Goal: Task Accomplishment & Management: Complete application form

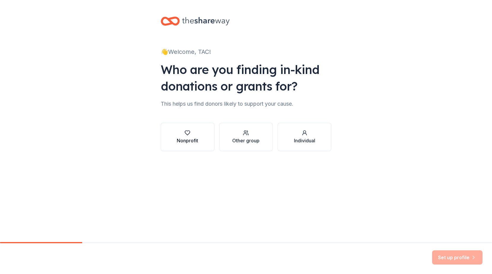
click at [183, 136] on div "Nonprofit" at bounding box center [187, 137] width 21 height 14
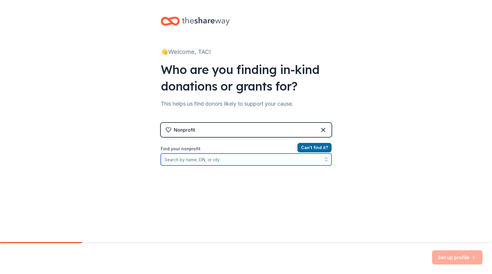
click at [257, 161] on input "Find your nonprofit" at bounding box center [246, 160] width 171 height 12
type input "T"
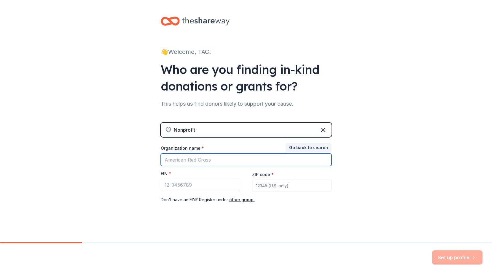
click at [257, 161] on input "Organization name *" at bounding box center [246, 160] width 171 height 12
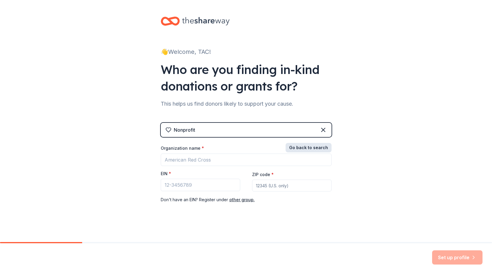
click at [293, 148] on button "Go back to search" at bounding box center [308, 147] width 46 height 9
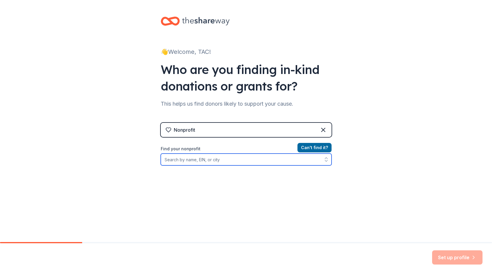
click at [258, 164] on input "Find your nonprofit" at bounding box center [246, 160] width 171 height 12
type input "The Tax Cure and Relief"
click at [228, 163] on input "The Tax Cure and Relief" at bounding box center [246, 160] width 171 height 12
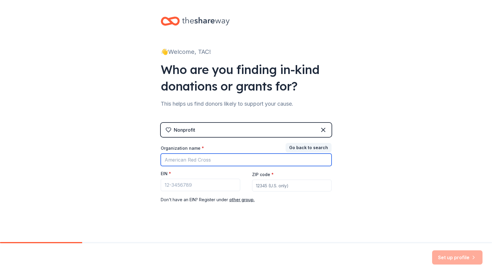
click at [203, 162] on input "Organization name *" at bounding box center [246, 160] width 171 height 12
paste input "The Tax Cure and Relief"
click at [248, 162] on input "The Tax Cure and Relief Foundation" at bounding box center [246, 160] width 171 height 12
type input "The Tax Cure and Relief Foundation INC"
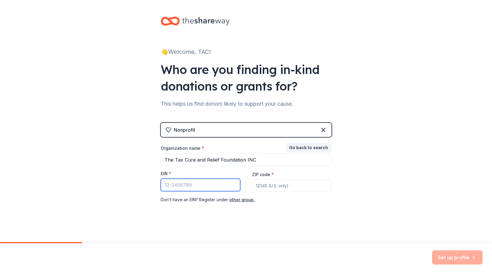
click at [214, 186] on input "EIN *" at bounding box center [200, 185] width 79 height 12
type input "[US_EMPLOYER_IDENTIFICATION_NUMBER]"
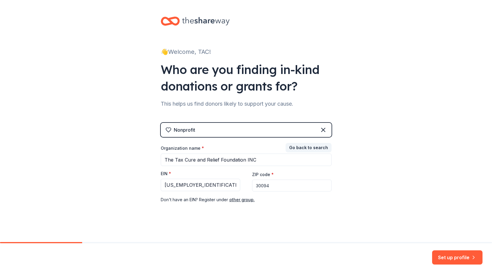
type input "30094"
click at [433, 164] on div "👋 Welcome, TAC! Who are you finding in-kind donations or grants for? This helps…" at bounding box center [246, 122] width 492 height 244
click at [450, 259] on button "Set up profile" at bounding box center [457, 258] width 50 height 14
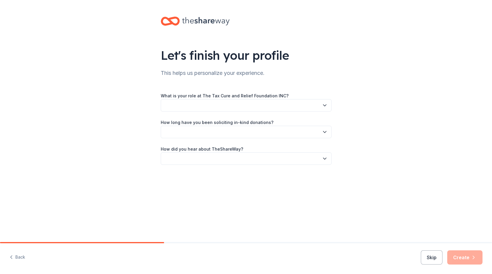
click at [249, 100] on button "button" at bounding box center [246, 105] width 171 height 12
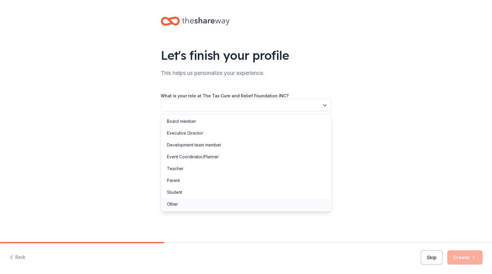
click at [209, 204] on div "Other" at bounding box center [246, 205] width 168 height 12
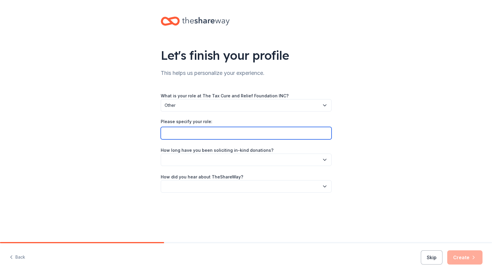
click at [209, 133] on input "Please specify your role:" at bounding box center [246, 133] width 171 height 12
type input "A"
type input "s"
type input "Secretary"
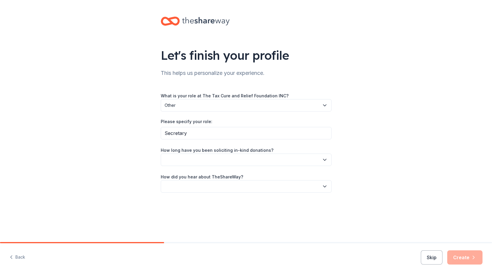
click at [219, 158] on button "button" at bounding box center [246, 160] width 171 height 12
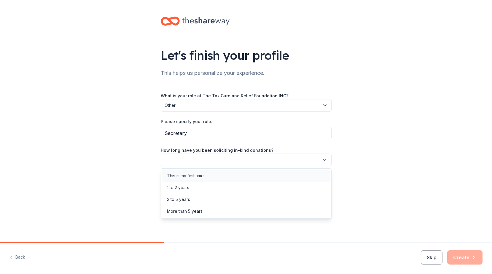
click at [198, 177] on div "This is my first time!" at bounding box center [186, 175] width 38 height 7
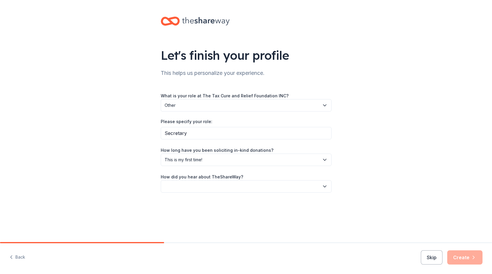
click at [232, 185] on button "button" at bounding box center [246, 186] width 171 height 12
click at [193, 204] on div "Friend or colleague" at bounding box center [186, 202] width 39 height 7
click at [478, 258] on button "Create" at bounding box center [464, 258] width 35 height 14
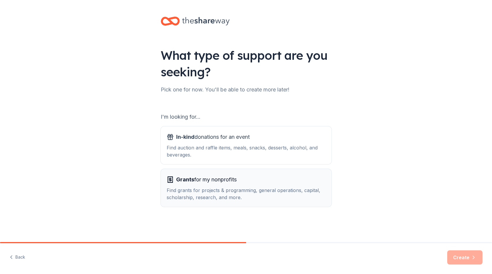
click at [221, 186] on div "Grants for my nonprofits Find grants for projects & programming, general operat…" at bounding box center [246, 188] width 159 height 26
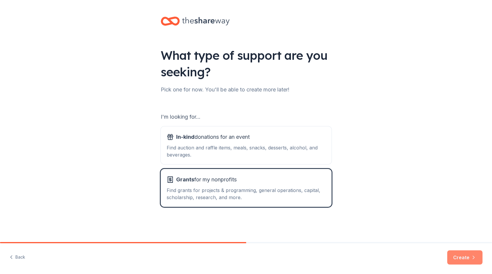
click at [464, 258] on button "Create" at bounding box center [464, 258] width 35 height 14
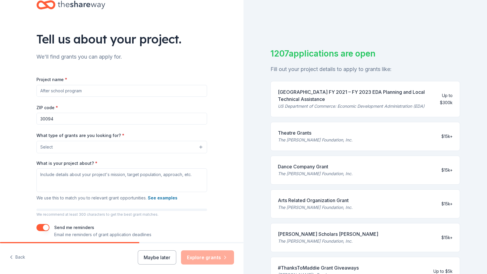
scroll to position [41, 0]
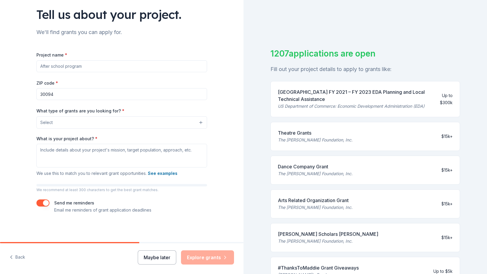
click at [150, 254] on button "Maybe later" at bounding box center [157, 258] width 39 height 14
